Goal: Transaction & Acquisition: Purchase product/service

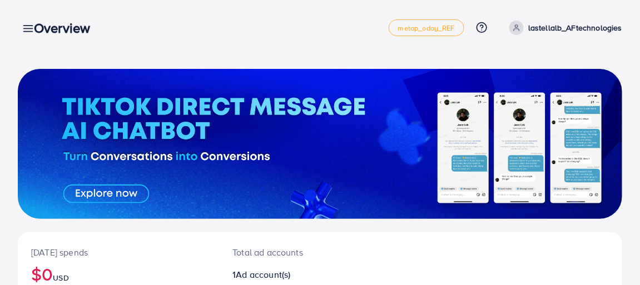
drag, startPoint x: 639, startPoint y: 106, endPoint x: 642, endPoint y: 136, distance: 30.7
click at [639, 138] on html "Overview metap_oday_REF Help Center Contact Support Plans and Pricing Term and …" at bounding box center [320, 142] width 640 height 285
click at [29, 28] on div "Overview" at bounding box center [66, 28] width 83 height 16
click at [26, 29] on div "Overview" at bounding box center [66, 28] width 83 height 16
click at [25, 31] on div "Overview" at bounding box center [66, 28] width 83 height 16
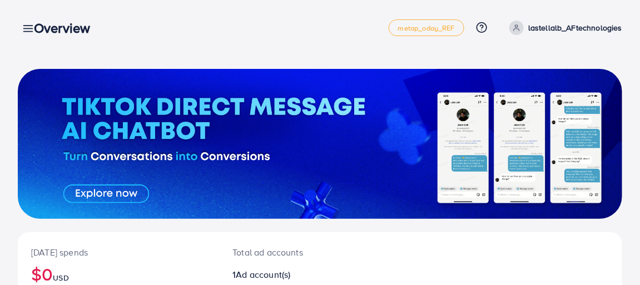
click at [25, 29] on div "Overview" at bounding box center [66, 28] width 83 height 16
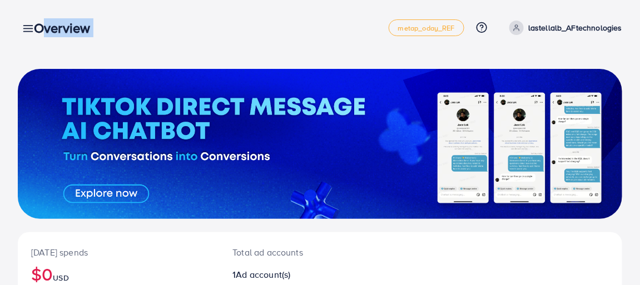
click at [25, 29] on div "Overview" at bounding box center [66, 28] width 83 height 16
click at [10, 50] on div "[DATE] spends $0 USD Total ad accounts 1 Ad account(s) New Account Ad Account T…" at bounding box center [320, 247] width 640 height 494
click at [19, 36] on div "Overview metap_oday_REF Help Center Contact Support Plans and Pricing Term and …" at bounding box center [320, 27] width 604 height 31
click at [24, 32] on line at bounding box center [28, 32] width 9 height 0
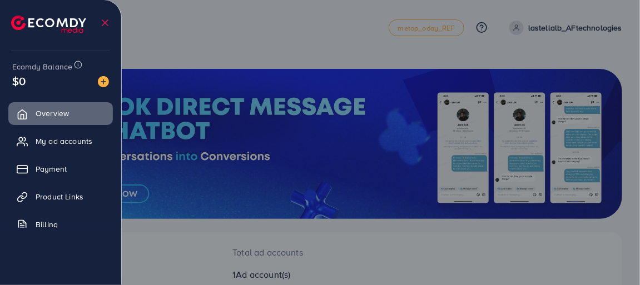
click at [24, 31] on img at bounding box center [48, 24] width 75 height 17
click at [42, 170] on span "Payment" at bounding box center [53, 168] width 31 height 11
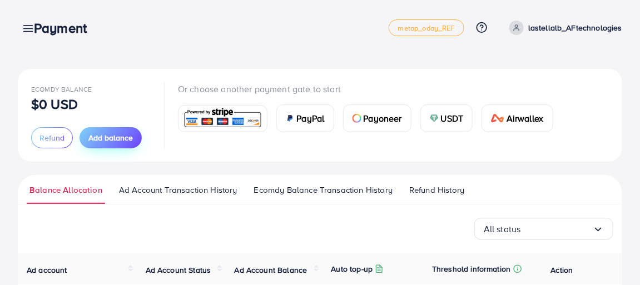
click at [90, 141] on span "Add balance" at bounding box center [110, 137] width 44 height 11
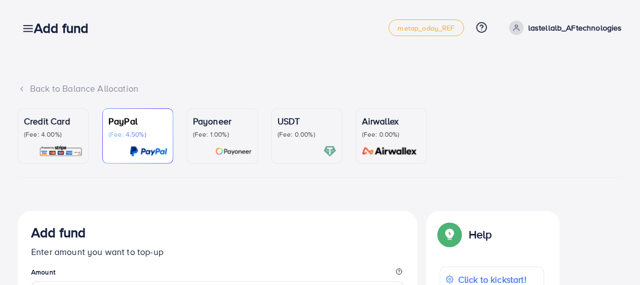
click at [63, 142] on div "Credit Card (Fee: 4.00%)" at bounding box center [53, 135] width 59 height 43
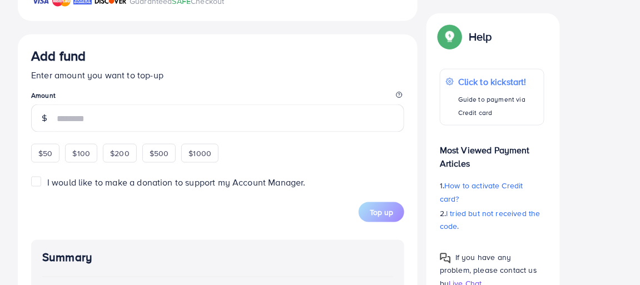
scroll to position [405, 0]
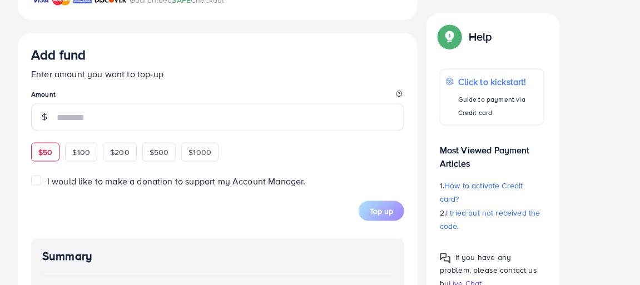
click at [34, 147] on div "$50" at bounding box center [45, 152] width 28 height 19
type input "**"
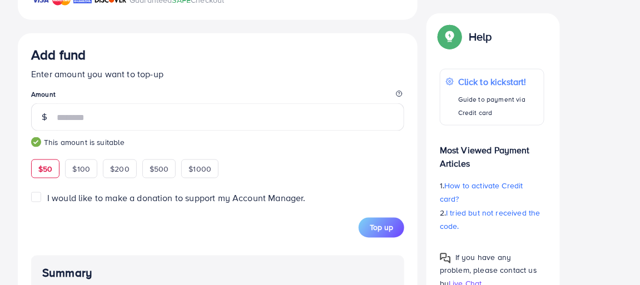
drag, startPoint x: 639, startPoint y: 151, endPoint x: 639, endPoint y: 200, distance: 48.4
click at [639, 200] on div "Back to Balance Allocation Credit Card (Fee: 4.00%) PayPal (Fee: 4.50%) Payonee…" at bounding box center [320, 52] width 640 height 914
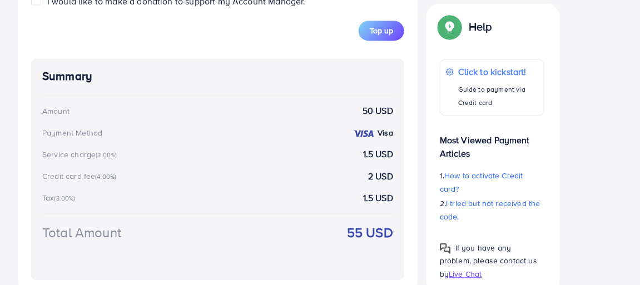
scroll to position [601, 0]
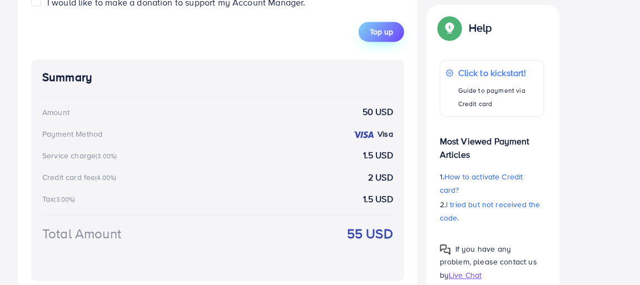
click at [395, 26] on button "Top up" at bounding box center [381, 32] width 46 height 20
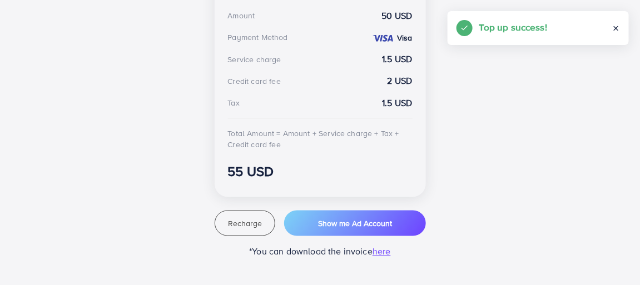
scroll to position [378, 0]
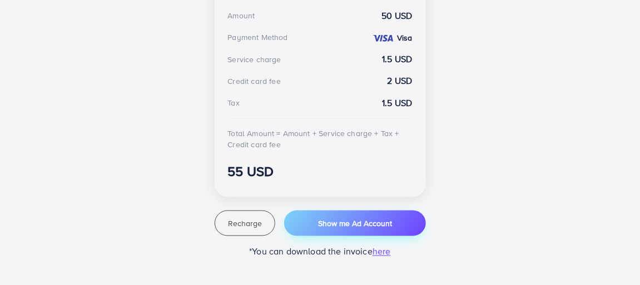
click at [391, 223] on span "Show me Ad Account" at bounding box center [355, 223] width 74 height 11
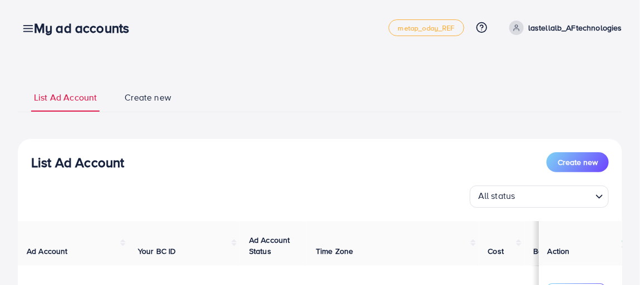
click at [634, 151] on div "List Ad Account Create new List Ad Account Create new All status Loading... Ad …" at bounding box center [320, 212] width 640 height 424
click at [621, 142] on div "List Ad Account Create new All status Loading... Ad Account Your BC ID Ad Accou…" at bounding box center [320, 266] width 604 height 254
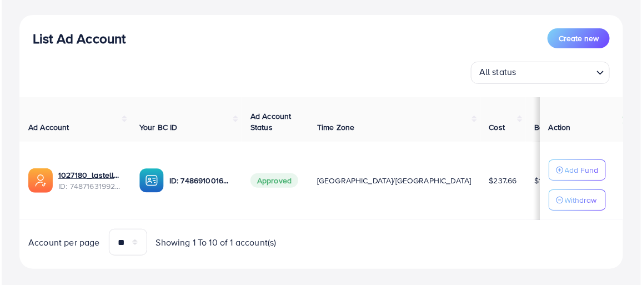
scroll to position [140, 0]
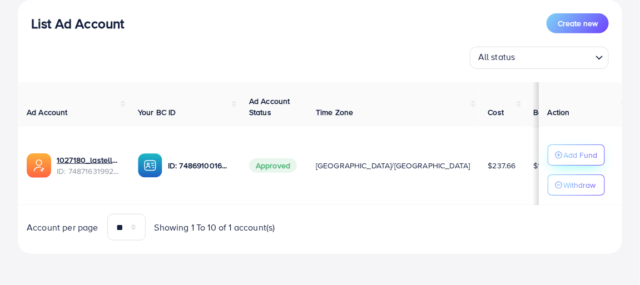
click at [571, 157] on p "Add Fund" at bounding box center [581, 154] width 34 height 13
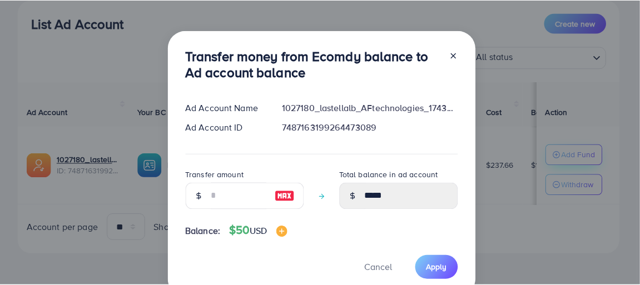
scroll to position [0, 0]
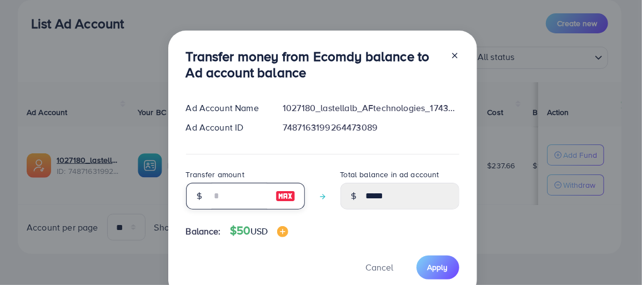
click at [228, 195] on input "number" at bounding box center [240, 196] width 56 height 27
type input "*"
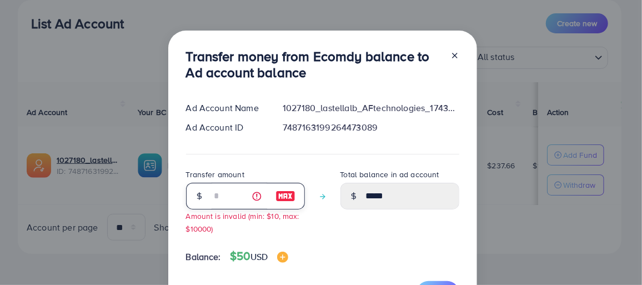
type input "*****"
type input "**"
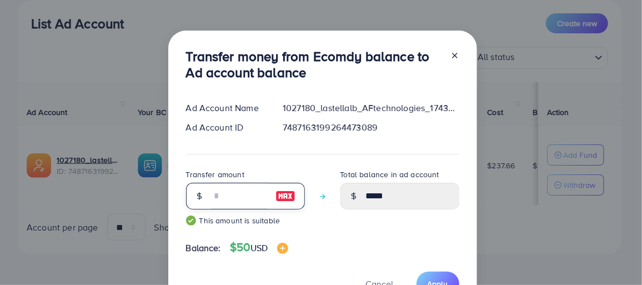
type input "*****"
type input "**"
click at [429, 276] on button "Apply" at bounding box center [438, 284] width 43 height 24
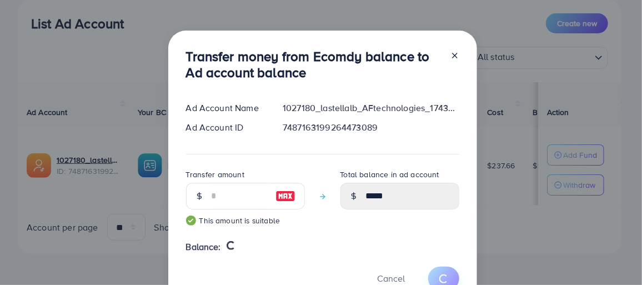
type input "*****"
